Goal: Task Accomplishment & Management: Use online tool/utility

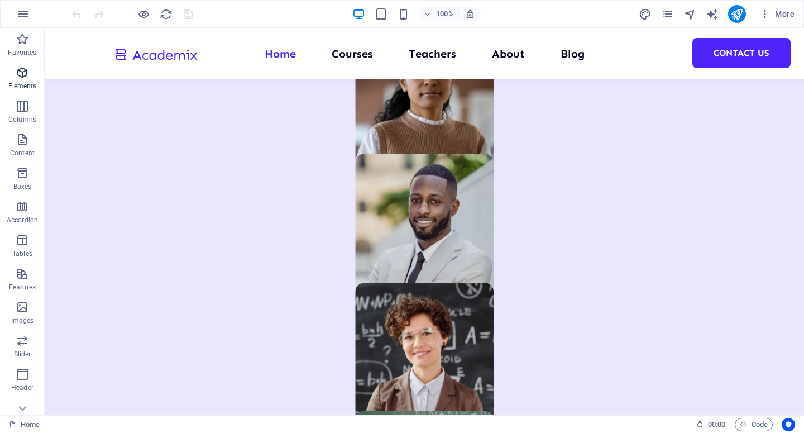
click at [20, 75] on icon "button" at bounding box center [22, 72] width 13 height 13
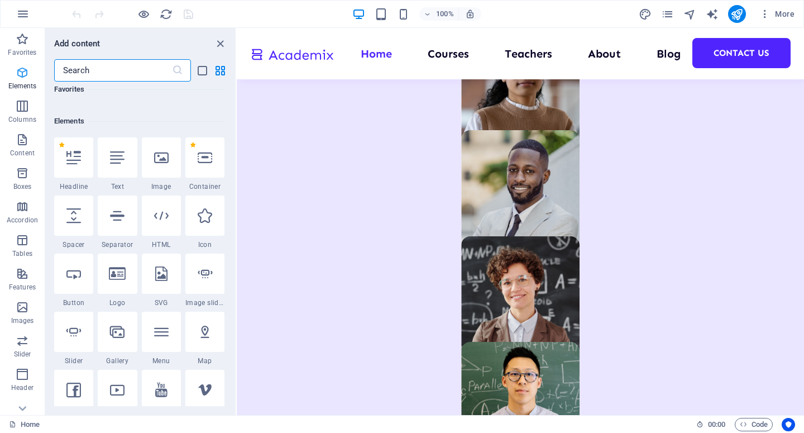
scroll to position [119, 0]
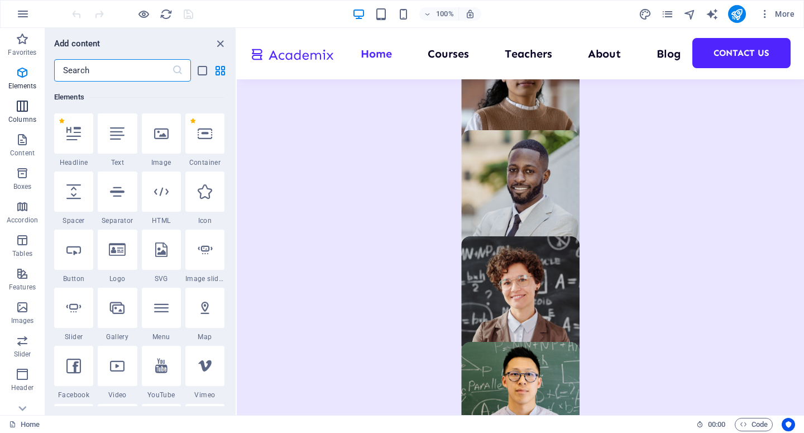
click at [20, 106] on icon "button" at bounding box center [22, 105] width 13 height 13
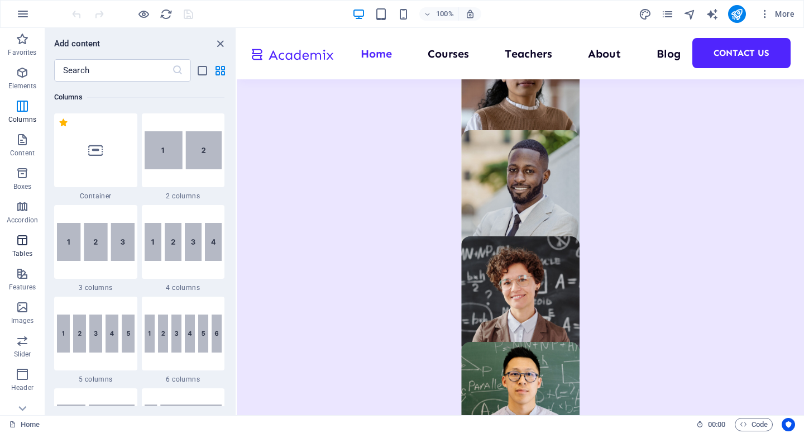
scroll to position [50, 0]
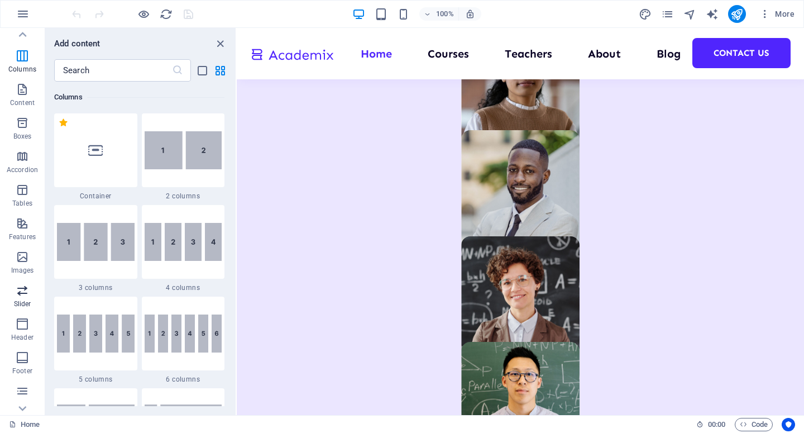
click at [26, 288] on icon "button" at bounding box center [22, 290] width 13 height 13
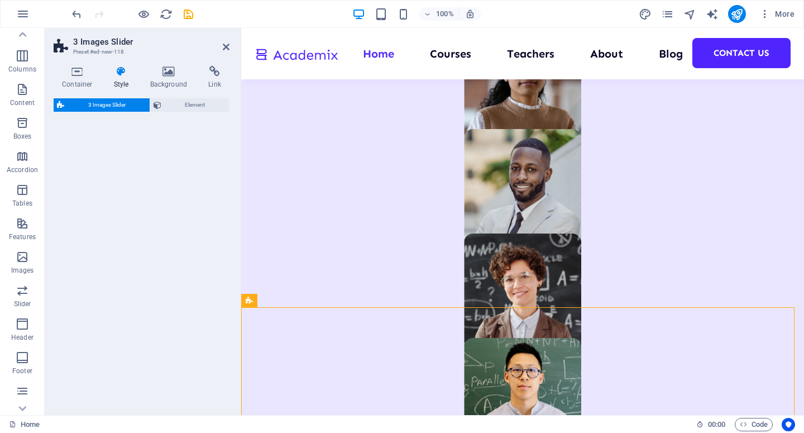
select select "rem"
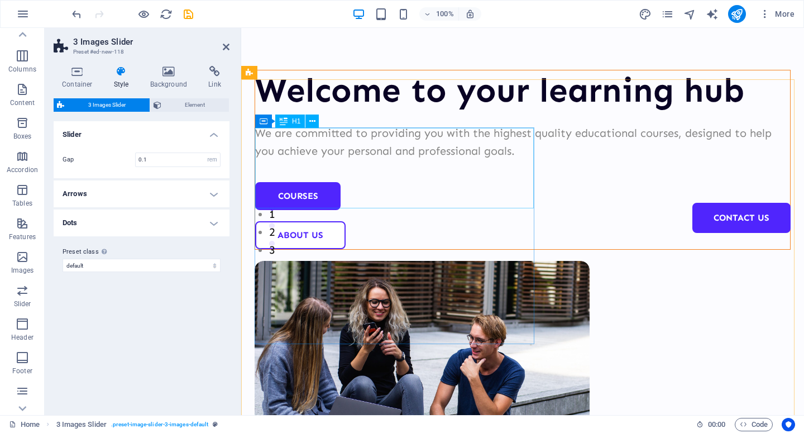
scroll to position [0, 0]
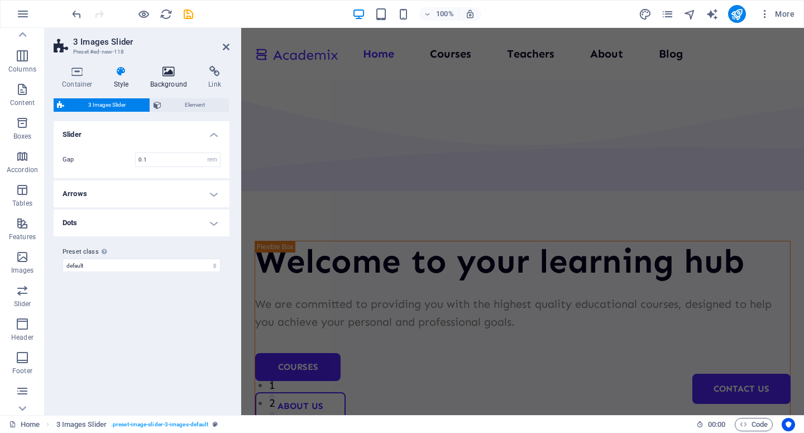
click at [168, 79] on h4 "Background" at bounding box center [171, 77] width 59 height 23
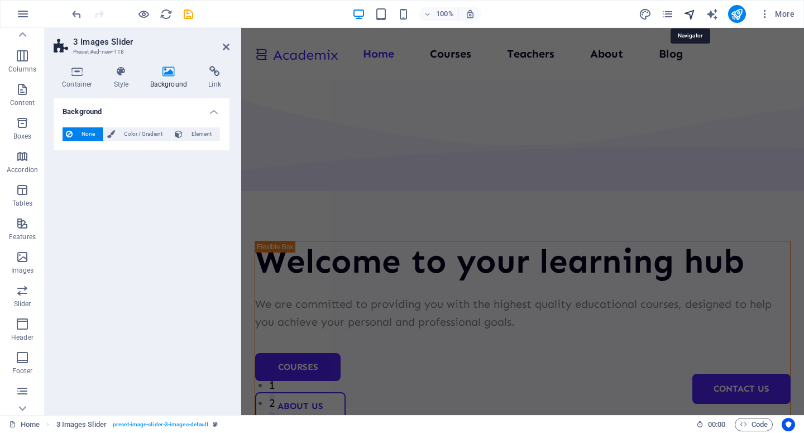
click at [687, 15] on icon "navigator" at bounding box center [689, 14] width 13 height 13
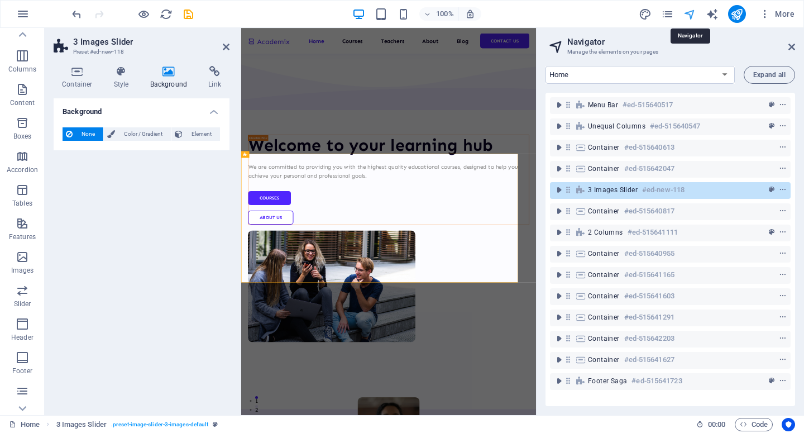
scroll to position [768, 0]
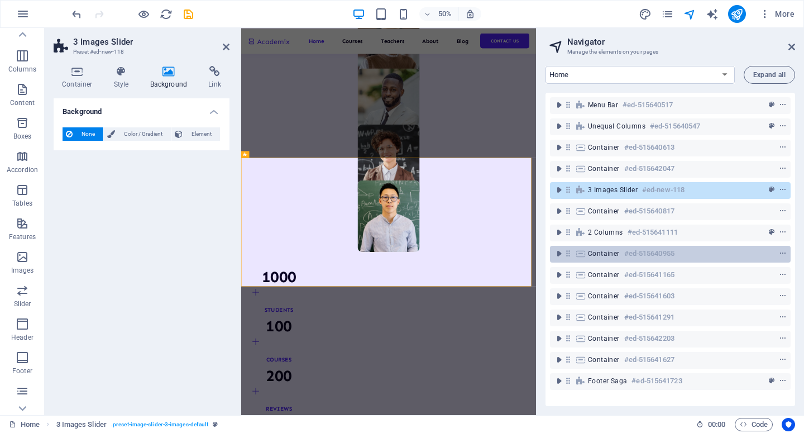
click at [673, 257] on h6 "#ed-515640955" at bounding box center [649, 253] width 50 height 13
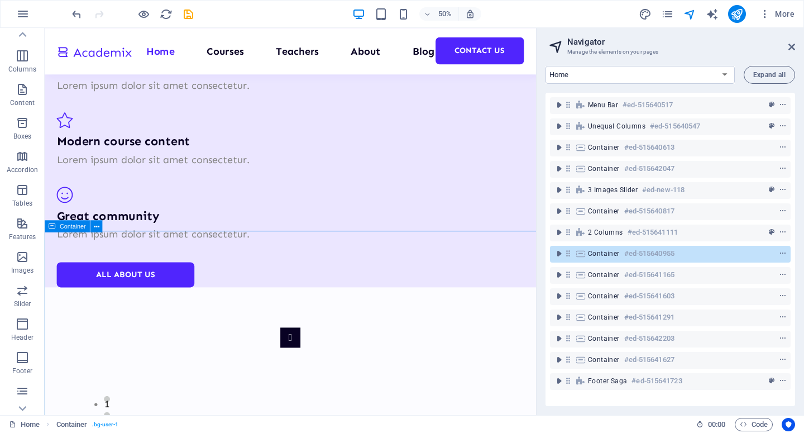
scroll to position [2012, 0]
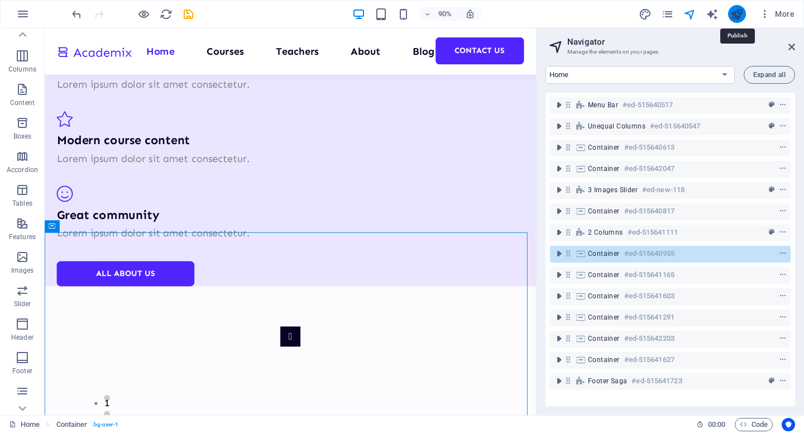
click at [738, 15] on icon "publish" at bounding box center [736, 14] width 13 height 13
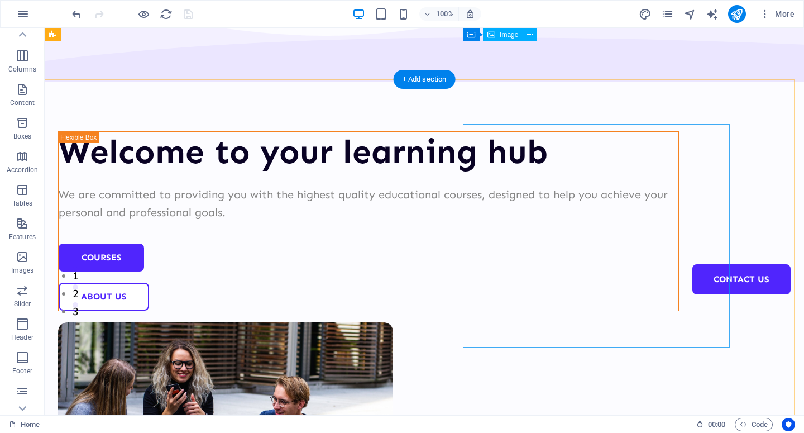
scroll to position [0, 0]
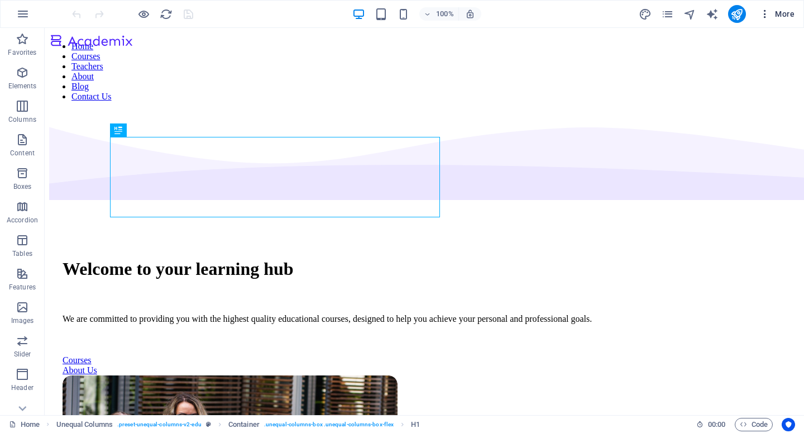
click at [776, 13] on span "More" at bounding box center [776, 13] width 35 height 11
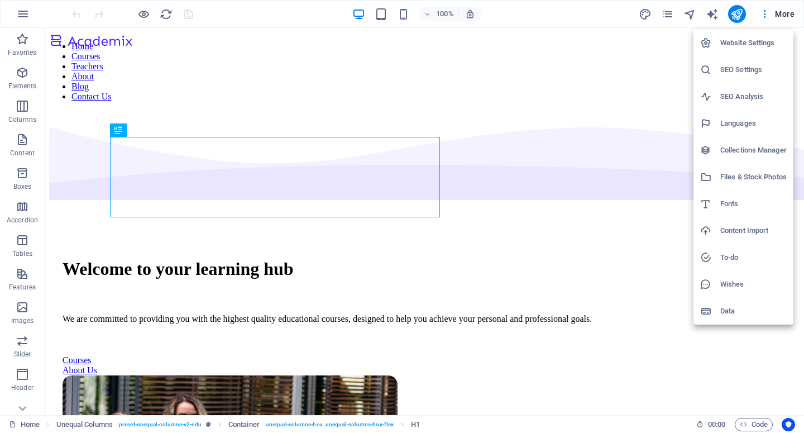
click at [743, 38] on h6 "Website Settings" at bounding box center [753, 42] width 66 height 13
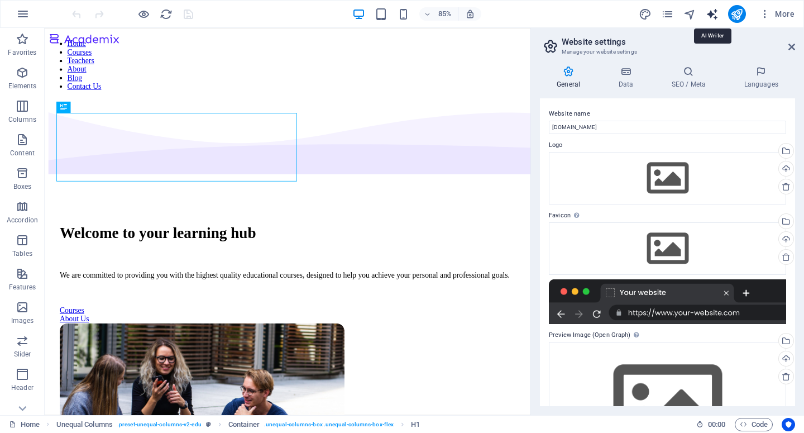
click at [713, 11] on icon "text_generator" at bounding box center [712, 14] width 13 height 13
select select "English"
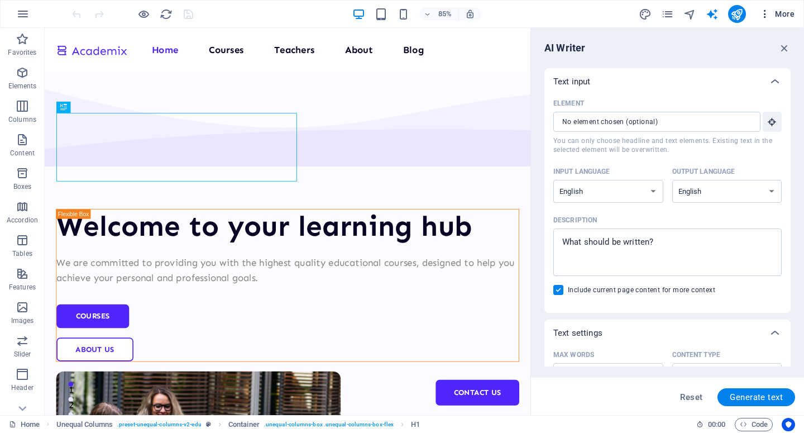
click at [764, 16] on icon "button" at bounding box center [764, 13] width 11 height 11
